Goal: Information Seeking & Learning: Learn about a topic

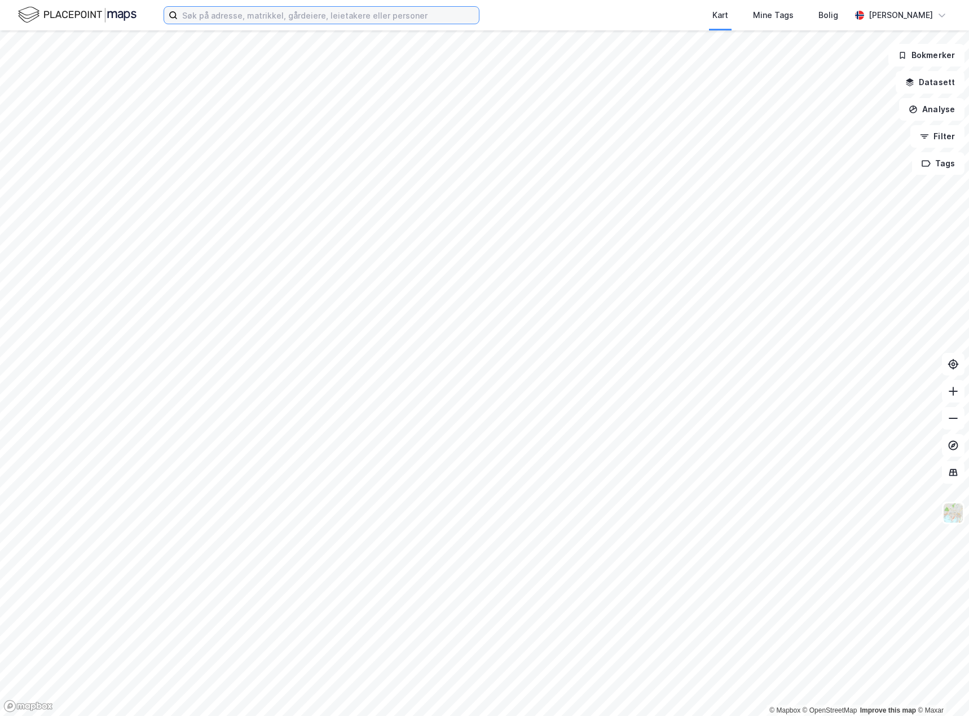
click at [190, 18] on input at bounding box center [328, 15] width 301 height 17
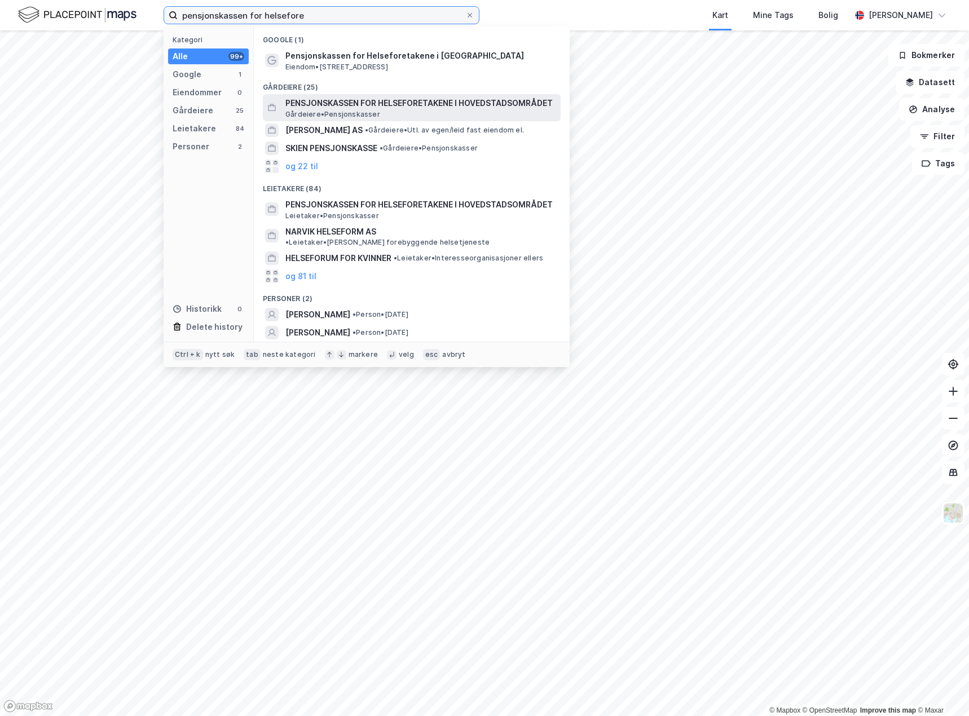
type input "pensjonskassen for helsefore"
click at [320, 107] on span "PENSJONSKASSEN FOR HELSEFORETAKENE I HOVEDSTADSOMRÅDET" at bounding box center [420, 103] width 271 height 14
